Goal: Information Seeking & Learning: Learn about a topic

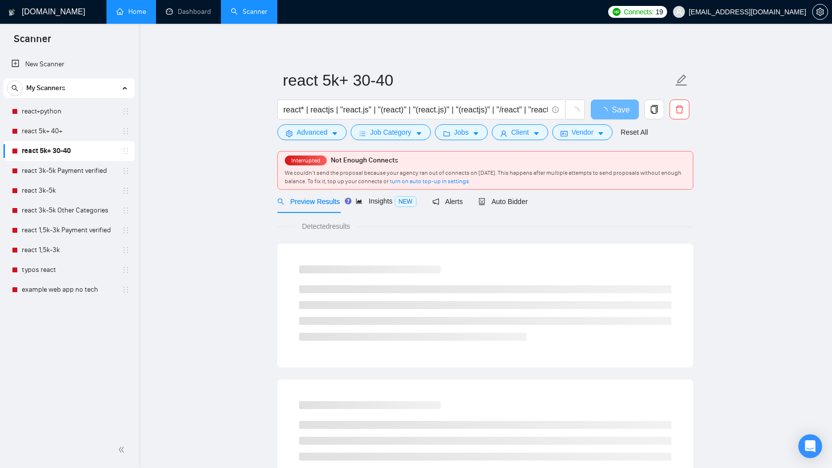
click at [142, 14] on link "Home" at bounding box center [131, 11] width 30 height 8
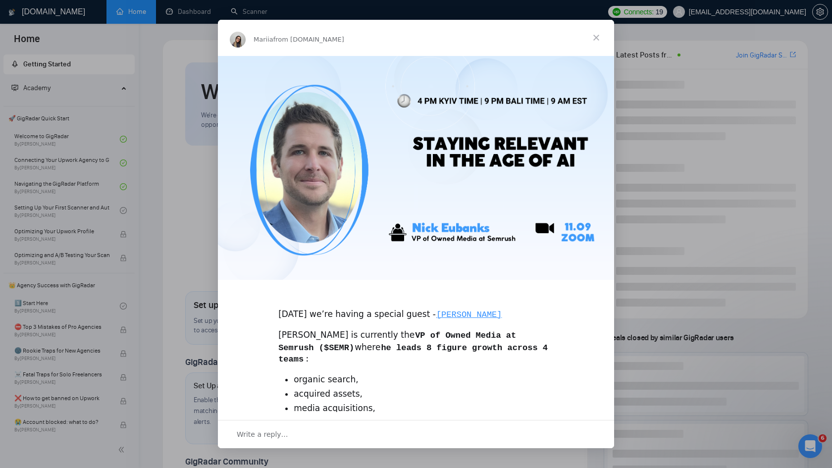
click at [598, 40] on span "Close" at bounding box center [596, 38] width 36 height 36
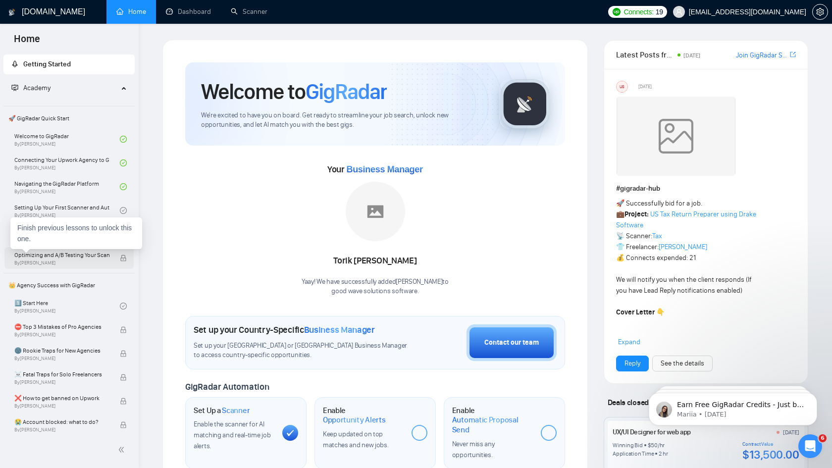
click at [100, 265] on span "By [PERSON_NAME]" at bounding box center [61, 263] width 95 height 6
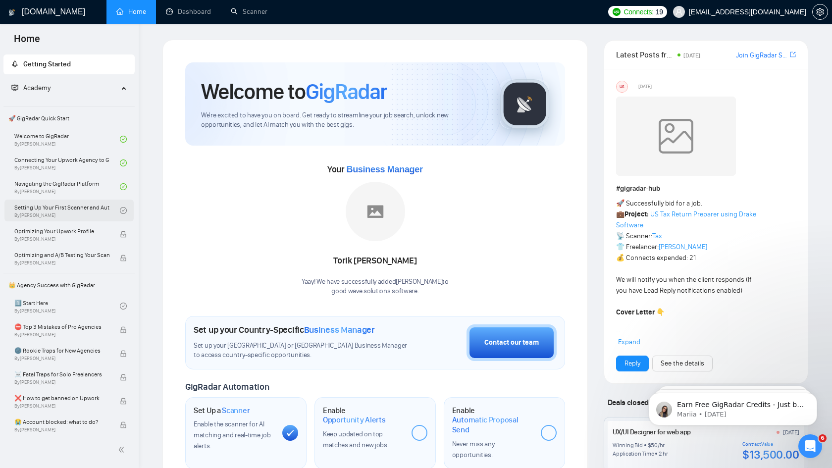
click at [115, 209] on link "Setting Up Your First Scanner and Auto-Bidder By [PERSON_NAME]" at bounding box center [66, 210] width 105 height 22
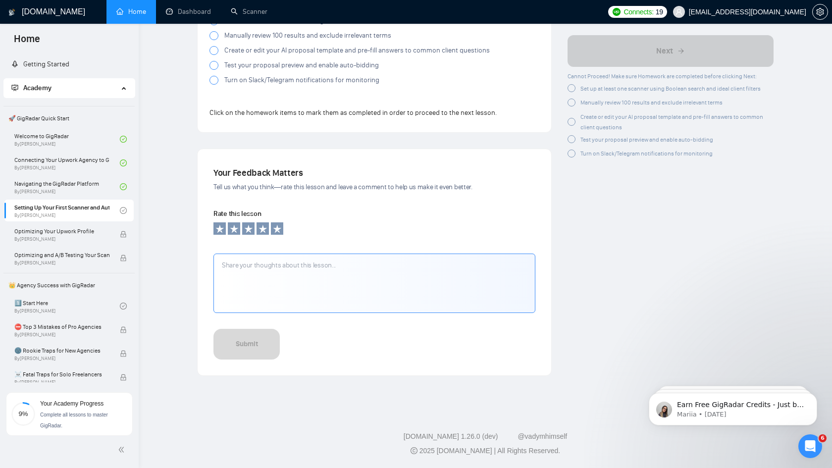
scroll to position [948, 0]
click at [277, 228] on icon at bounding box center [276, 229] width 9 height 9
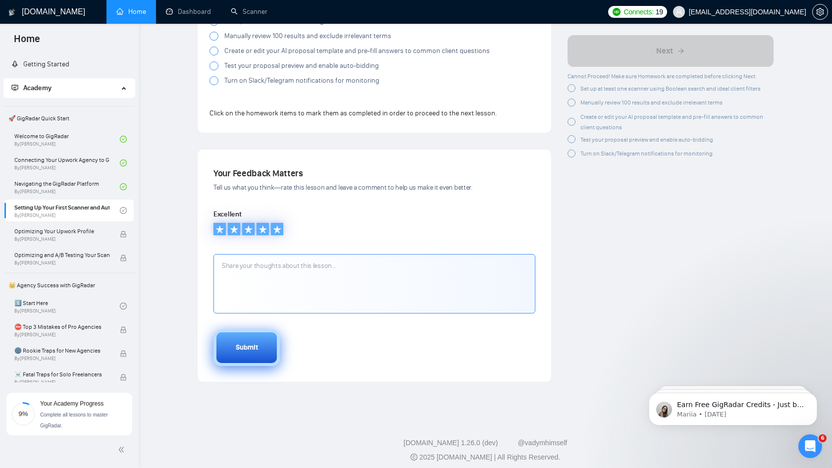
click at [256, 346] on div "Submit" at bounding box center [247, 347] width 22 height 11
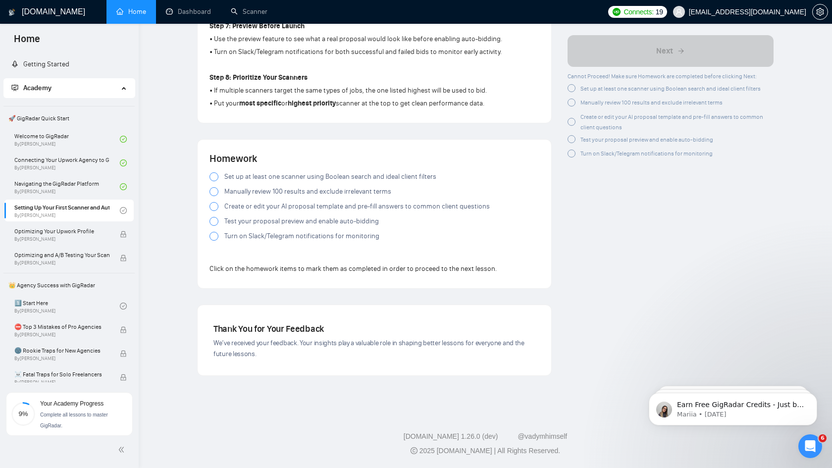
scroll to position [793, 0]
click at [268, 176] on span "Set up at least one scanner using Boolean search and ideal client filters" at bounding box center [330, 177] width 212 height 11
click at [266, 191] on span "Manually review 100 results and exclude irrelevant terms" at bounding box center [307, 192] width 167 height 11
click at [261, 207] on span "Create or edit your AI proposal template and pre-fill answers to common client …" at bounding box center [356, 206] width 265 height 11
click at [260, 223] on span "Test your proposal preview and enable auto-bidding" at bounding box center [301, 221] width 154 height 11
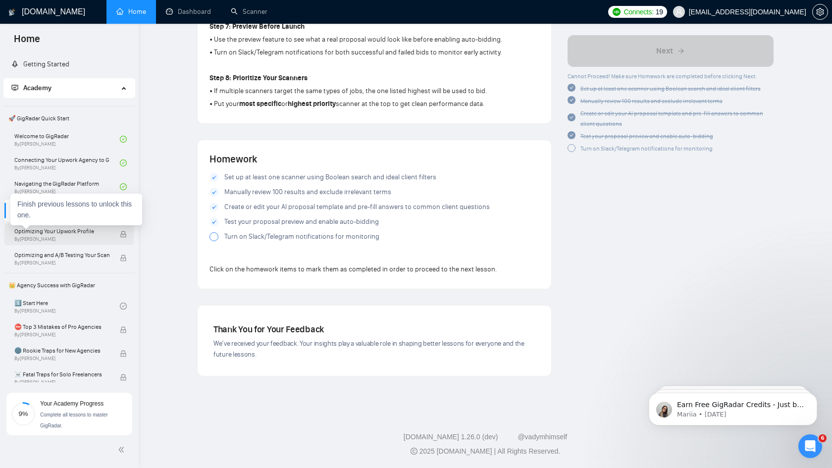
click at [91, 237] on span "By [PERSON_NAME]" at bounding box center [61, 239] width 95 height 6
click at [212, 238] on div at bounding box center [213, 236] width 9 height 9
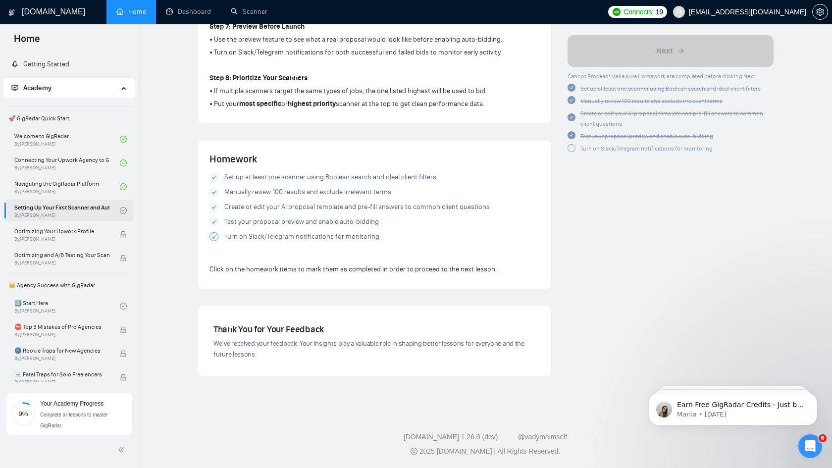
click at [120, 210] on icon "check-circle" at bounding box center [123, 210] width 7 height 7
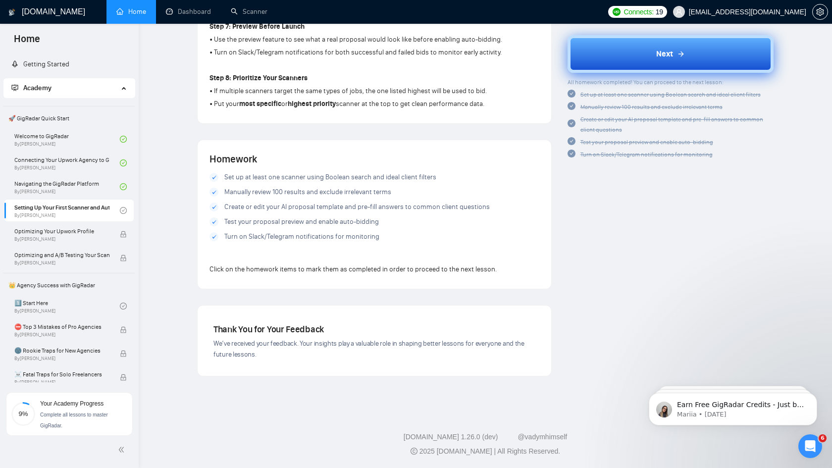
click at [658, 49] on span "Next" at bounding box center [664, 54] width 17 height 12
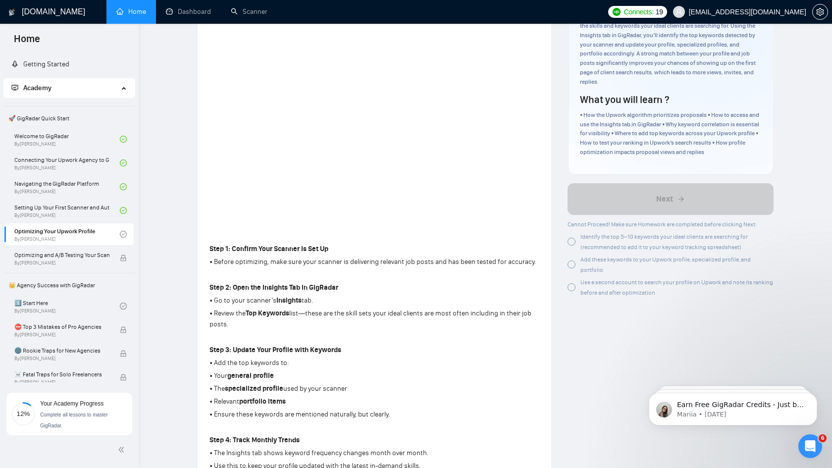
scroll to position [105, 0]
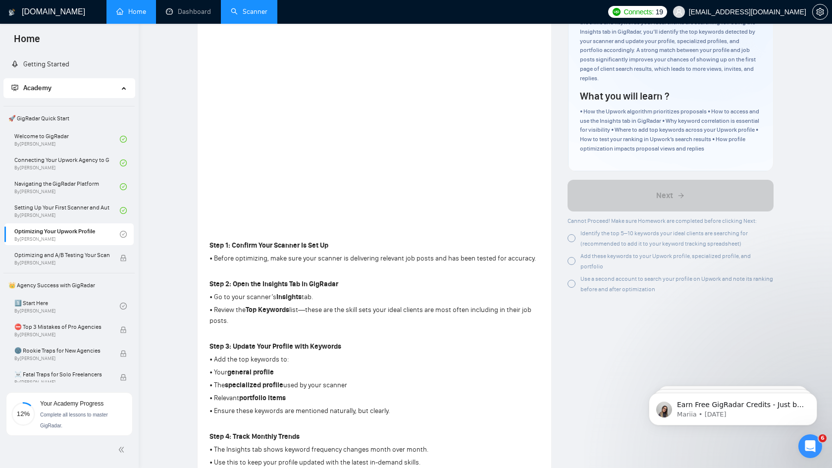
click at [255, 10] on link "Scanner" at bounding box center [249, 11] width 37 height 8
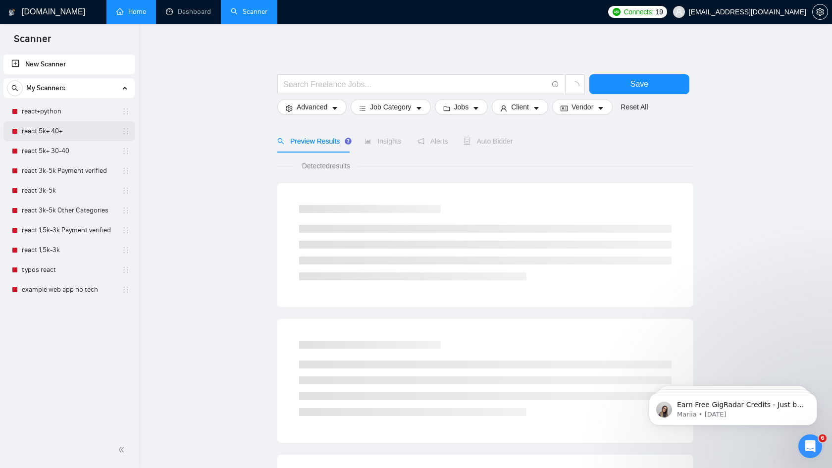
click at [57, 132] on link "react 5k+ 40+" at bounding box center [69, 131] width 94 height 20
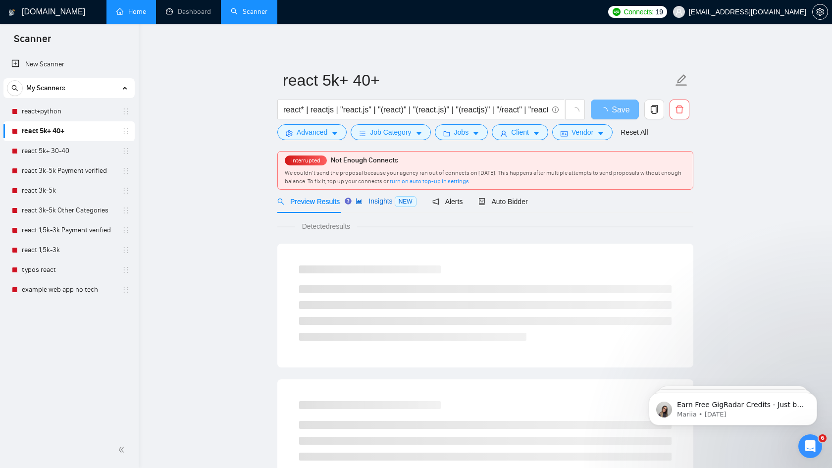
click at [380, 203] on span "Insights NEW" at bounding box center [385, 201] width 60 height 8
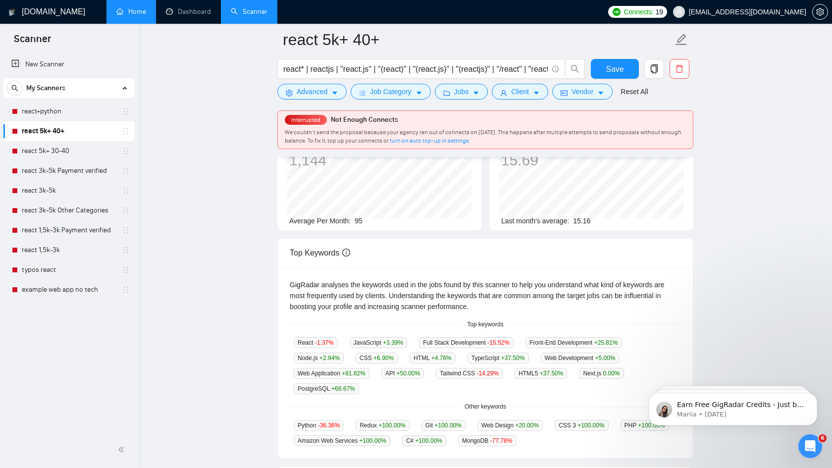
scroll to position [108, 0]
